Goal: Task Accomplishment & Management: Use online tool/utility

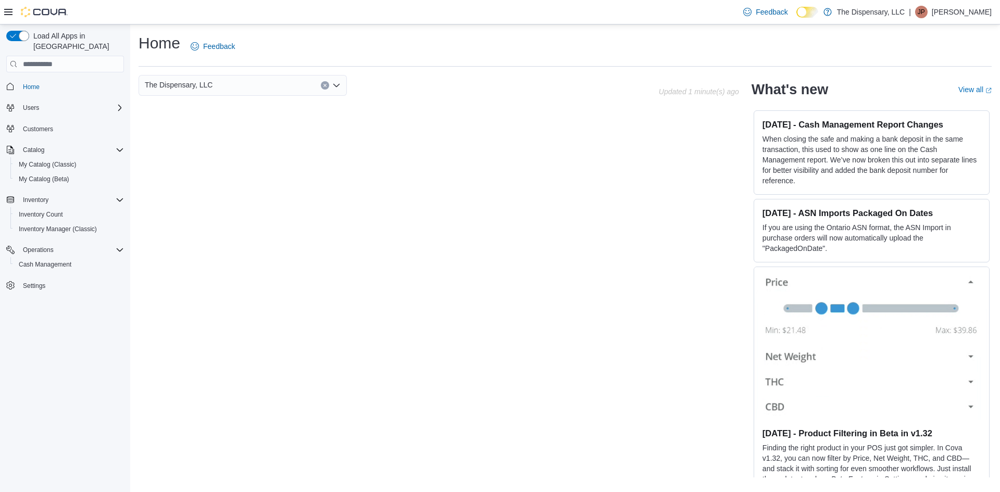
click at [9, 13] on icon at bounding box center [8, 12] width 8 height 6
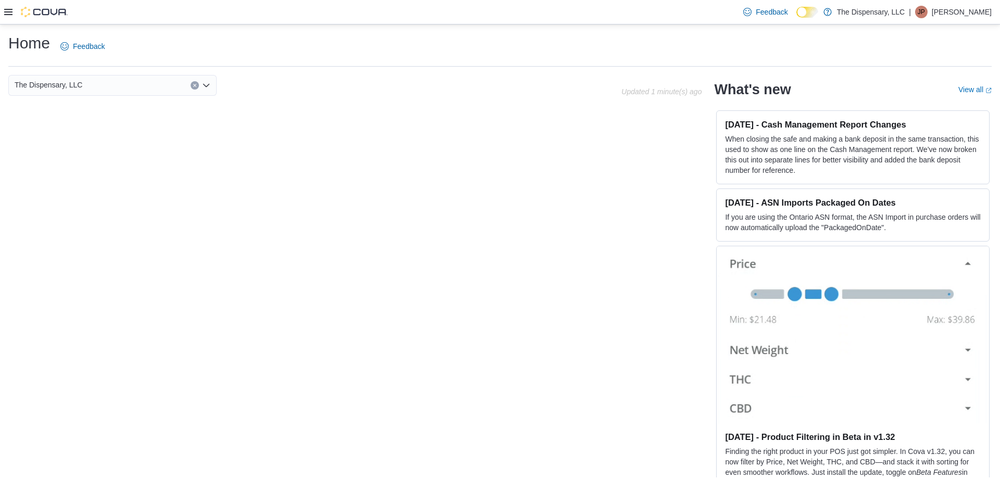
click at [10, 11] on icon at bounding box center [8, 12] width 8 height 8
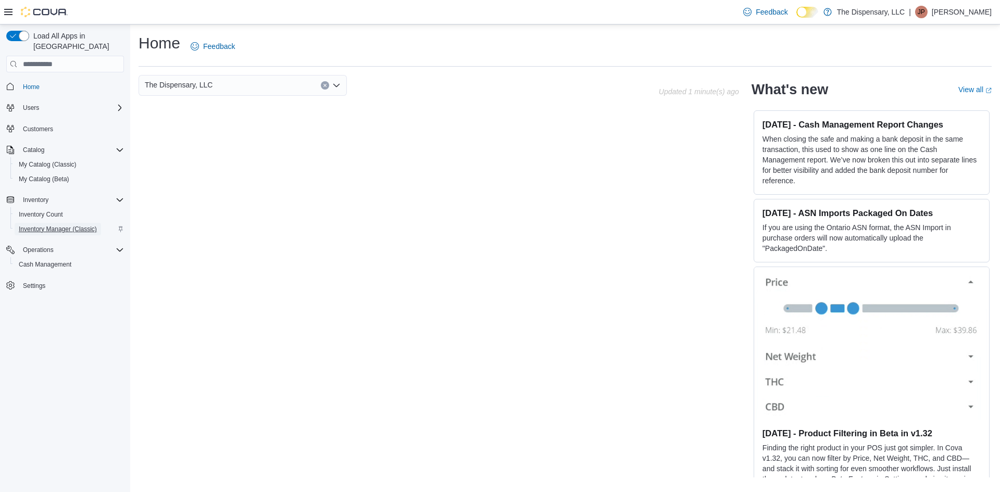
click at [68, 225] on span "Inventory Manager (Classic)" at bounding box center [58, 229] width 78 height 8
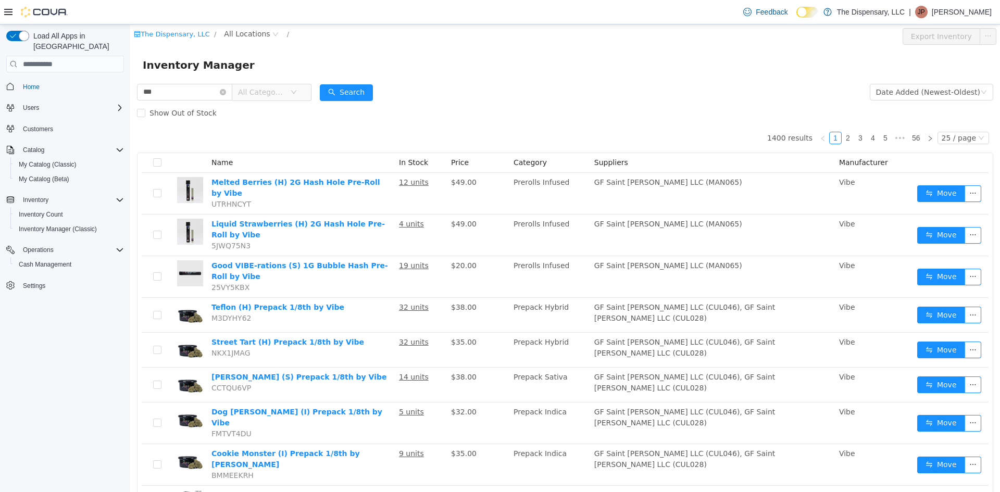
type input "***"
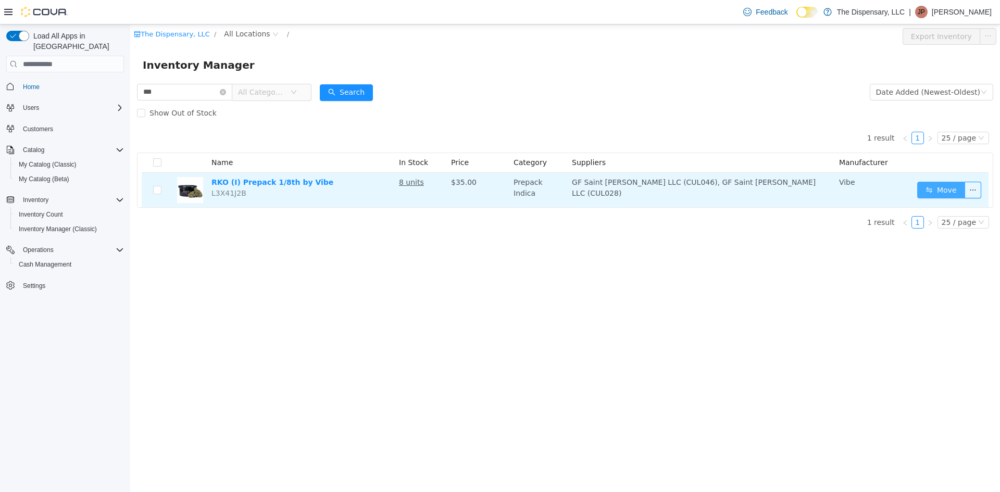
click at [933, 190] on button "Move" at bounding box center [941, 190] width 48 height 17
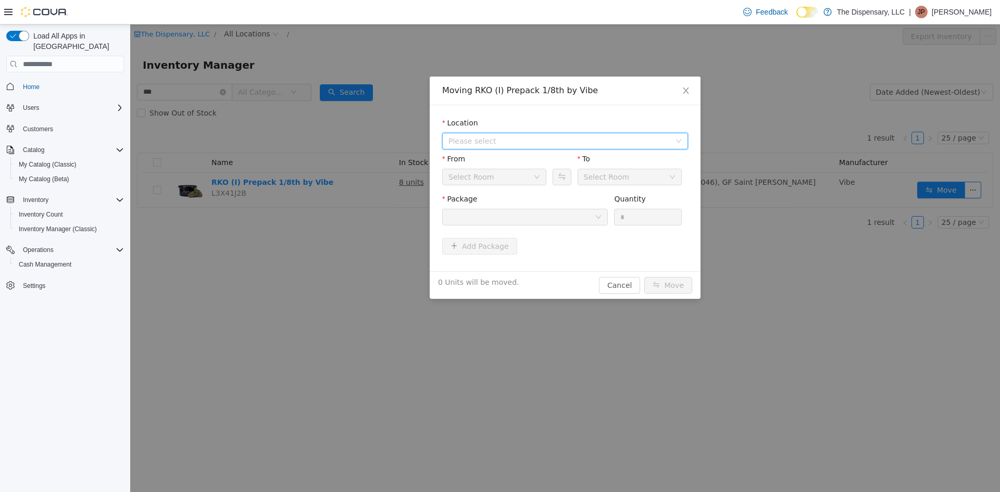
click at [489, 147] on span "Please select" at bounding box center [561, 141] width 227 height 16
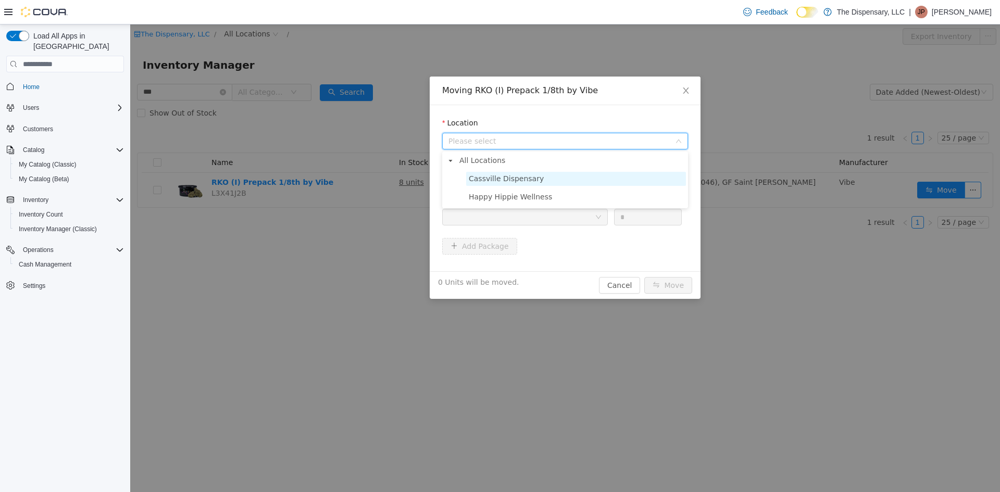
click at [496, 178] on span "Cassville Dispensary" at bounding box center [506, 178] width 75 height 8
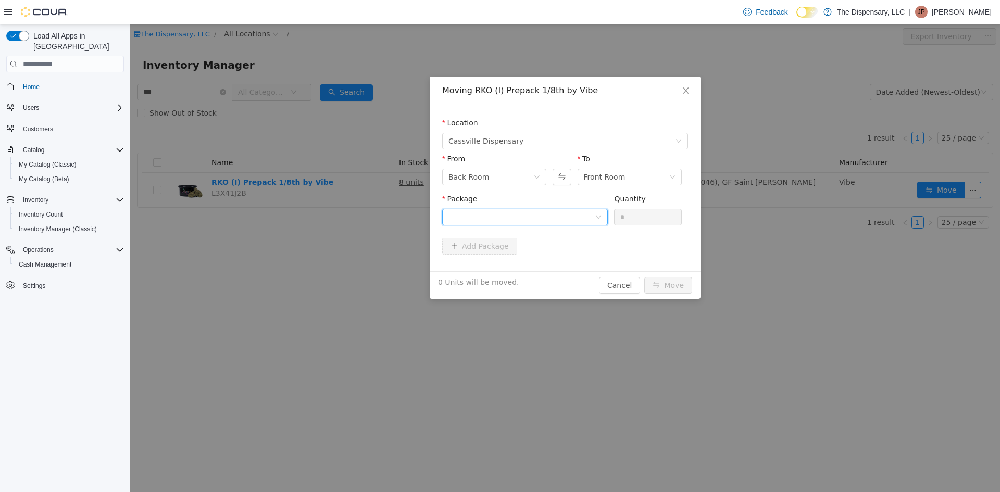
click at [516, 213] on div at bounding box center [521, 217] width 146 height 16
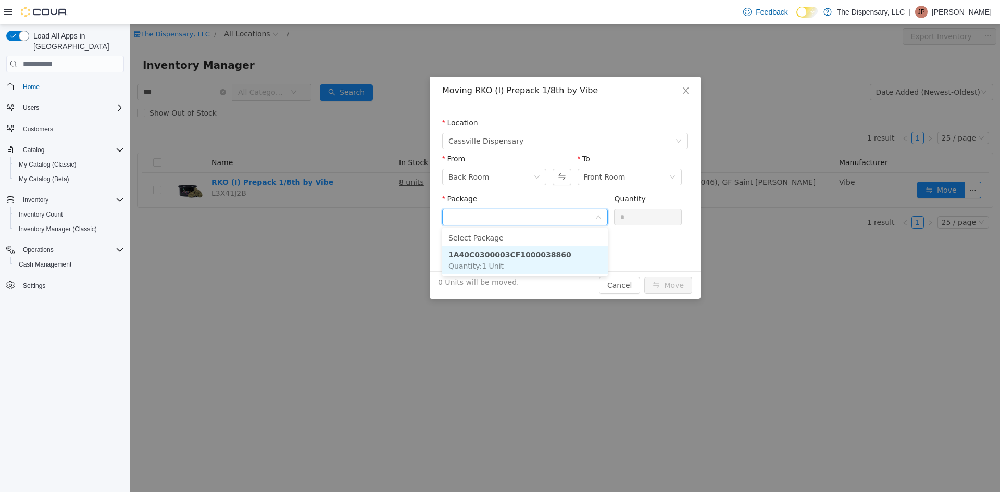
click at [518, 255] on strong "1A40C0300003CF1000038860" at bounding box center [509, 255] width 123 height 8
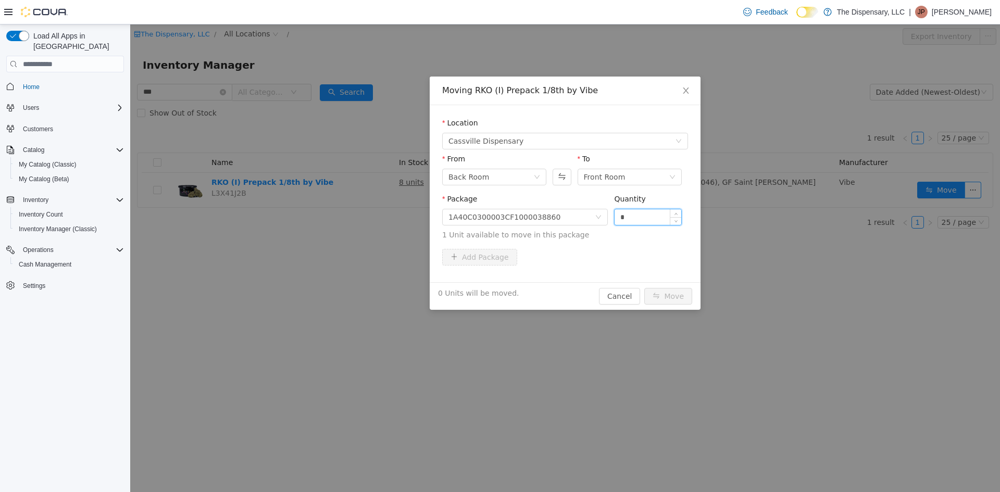
click at [651, 213] on input "*" at bounding box center [648, 217] width 67 height 16
type input "*"
click at [686, 294] on button "Move" at bounding box center [668, 296] width 48 height 17
